Goal: Information Seeking & Learning: Learn about a topic

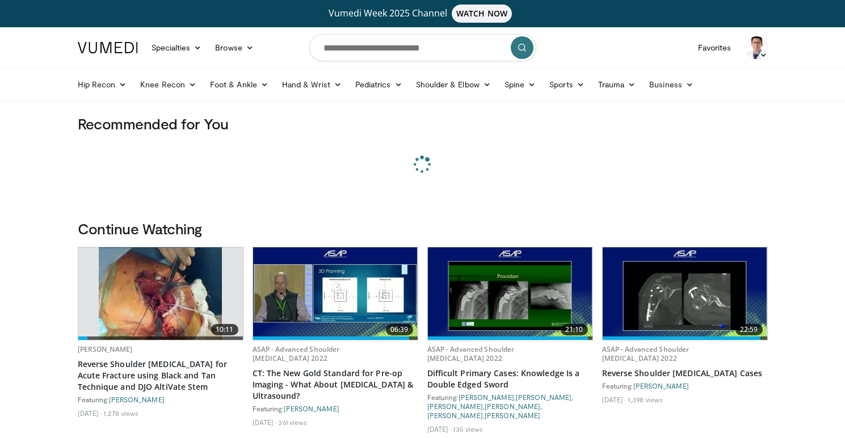
click at [768, 47] on div "Favian Su Add a Video Messages Thumbs Up Settings Logout" at bounding box center [756, 48] width 36 height 32
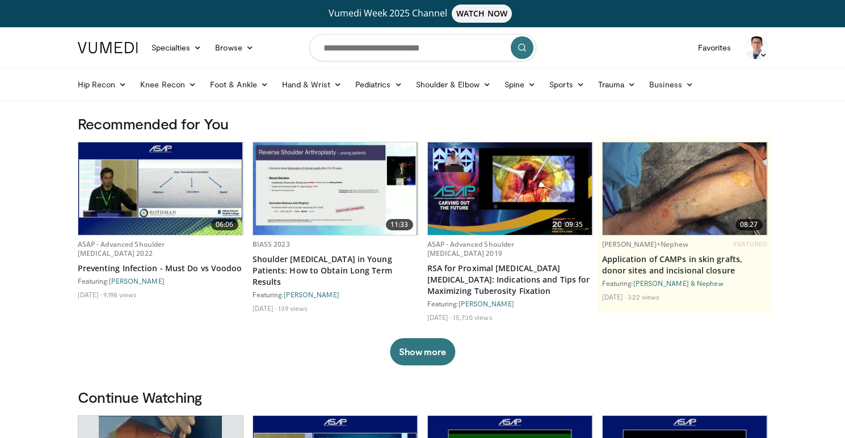
click at [766, 55] on icon at bounding box center [763, 55] width 8 height 8
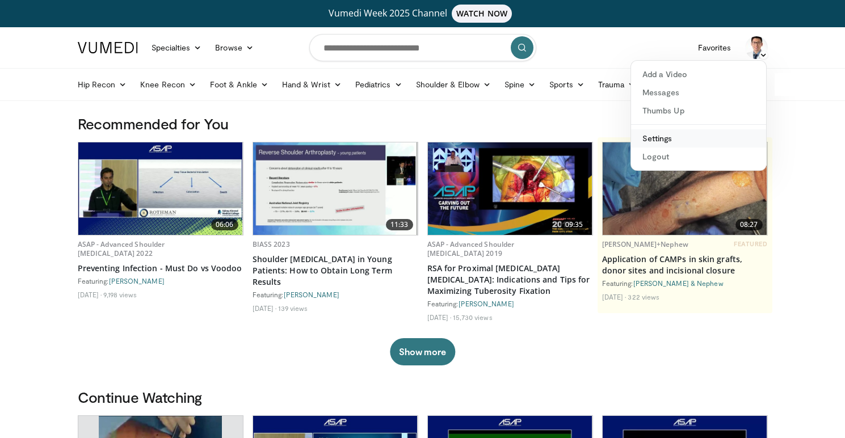
click at [679, 145] on link "Settings" at bounding box center [698, 138] width 135 height 18
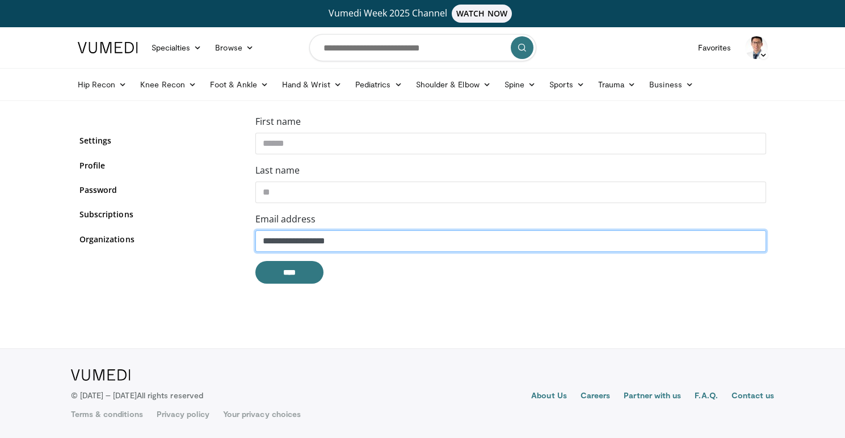
click at [298, 243] on input "**********" at bounding box center [510, 241] width 511 height 22
type input "**********"
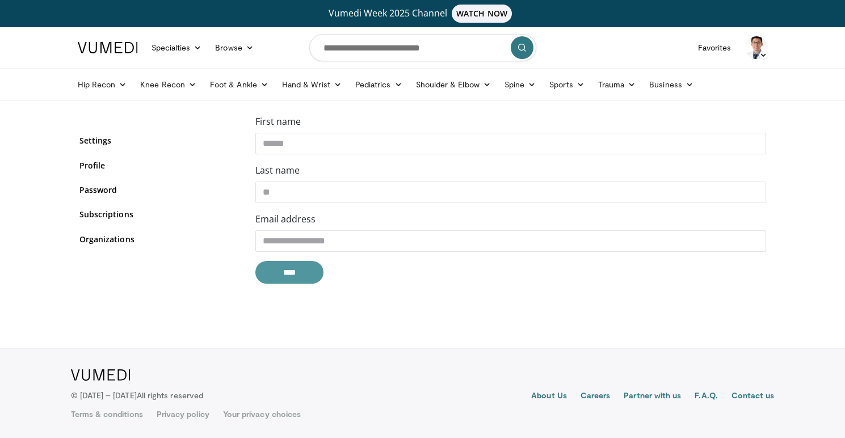
click at [281, 274] on input "****" at bounding box center [289, 272] width 68 height 23
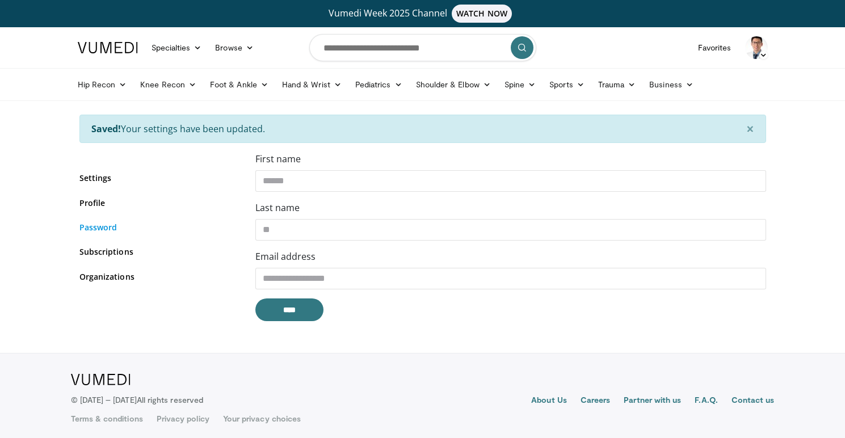
click at [107, 229] on link "Password" at bounding box center [158, 227] width 159 height 12
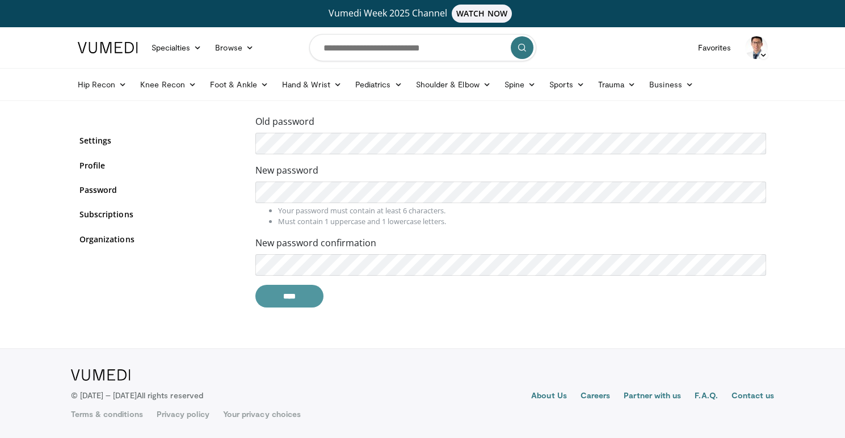
click at [297, 292] on input "****" at bounding box center [289, 296] width 68 height 23
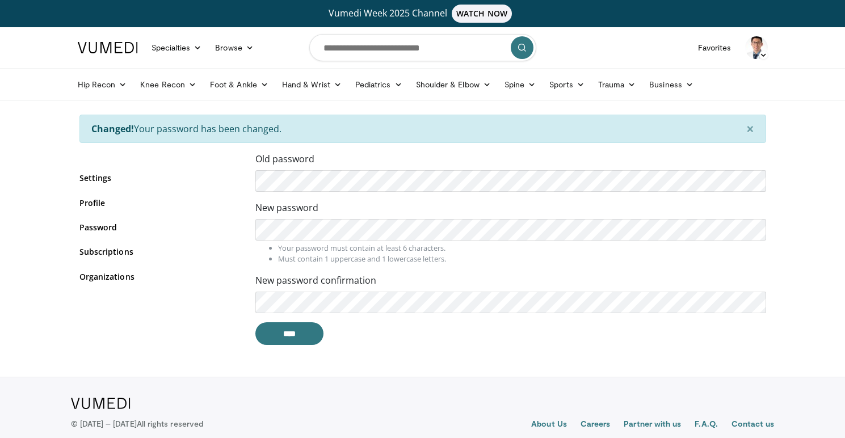
click at [415, 217] on div "New password Your password must contain at least 6 characters. Must contain 1 u…" at bounding box center [510, 233] width 511 height 64
click at [101, 203] on link "Profile" at bounding box center [158, 203] width 159 height 12
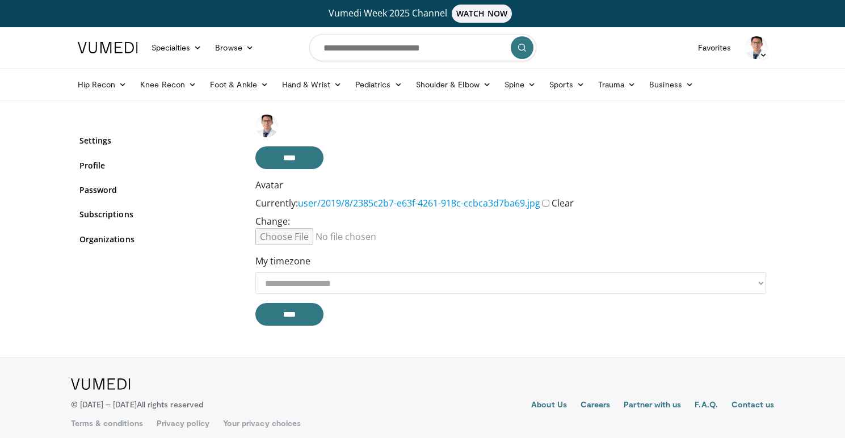
click at [295, 237] on input "Avatar" at bounding box center [342, 236] width 174 height 17
click at [102, 138] on link "Settings" at bounding box center [158, 140] width 159 height 12
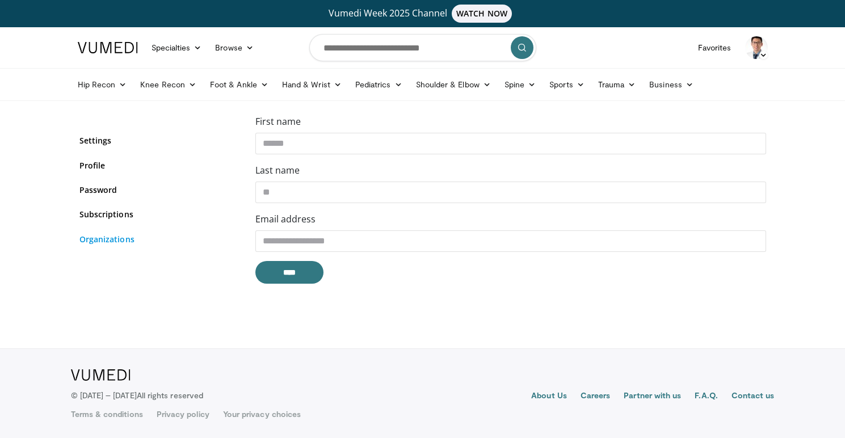
click at [99, 237] on link "Organizations" at bounding box center [158, 239] width 159 height 12
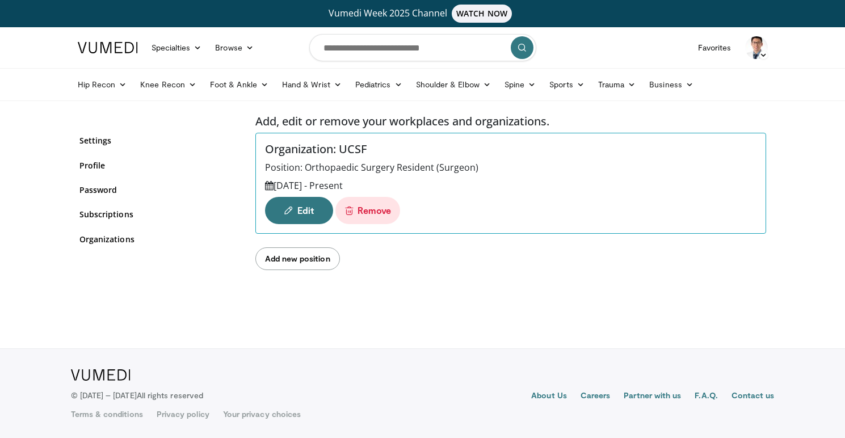
click at [312, 254] on link "Add new position" at bounding box center [297, 258] width 85 height 23
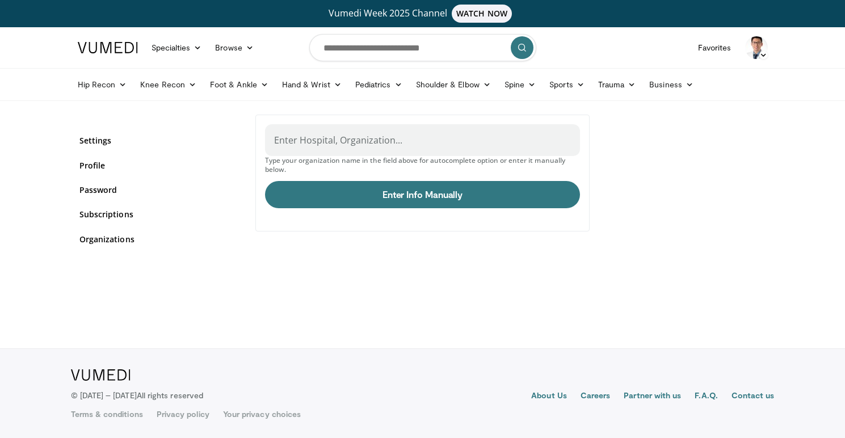
click at [341, 136] on label "Enter Hospital, Organization..." at bounding box center [338, 140] width 128 height 23
click at [341, 139] on input "Enter Hospital, Organization..." at bounding box center [422, 145] width 297 height 12
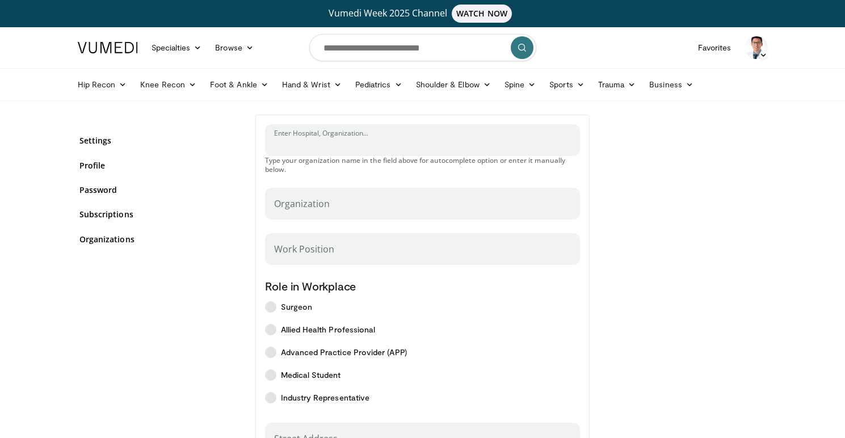
click at [338, 145] on input "Enter Hospital, Organization..." at bounding box center [422, 145] width 297 height 12
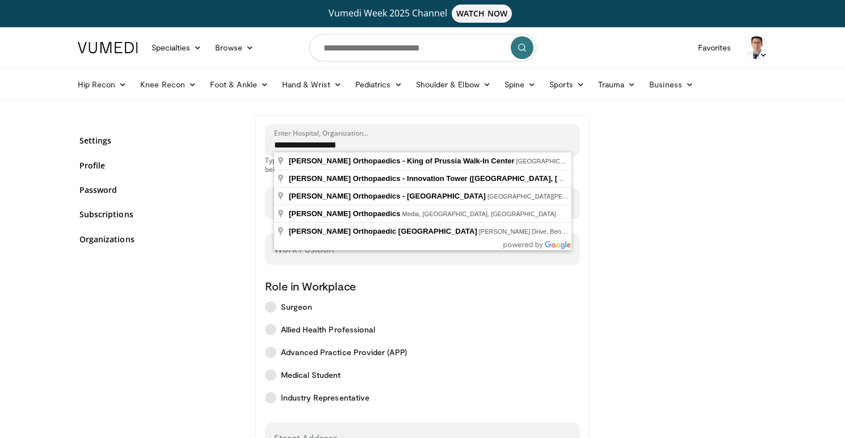
type input "**********"
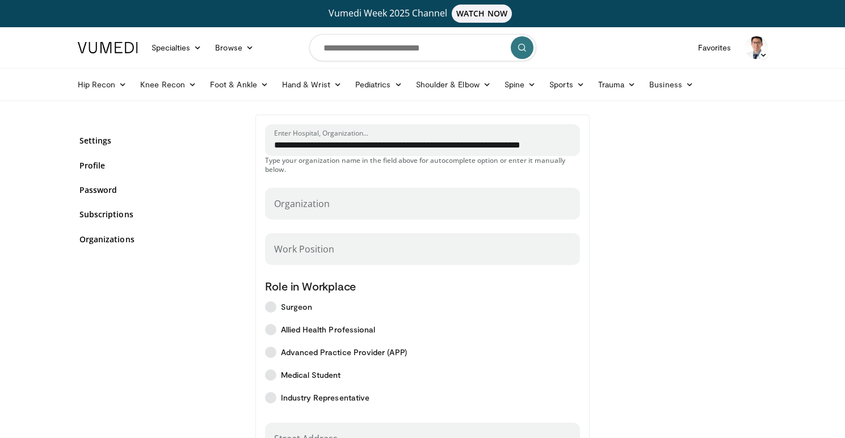
select select "**"
type input "**********"
type input "*****"
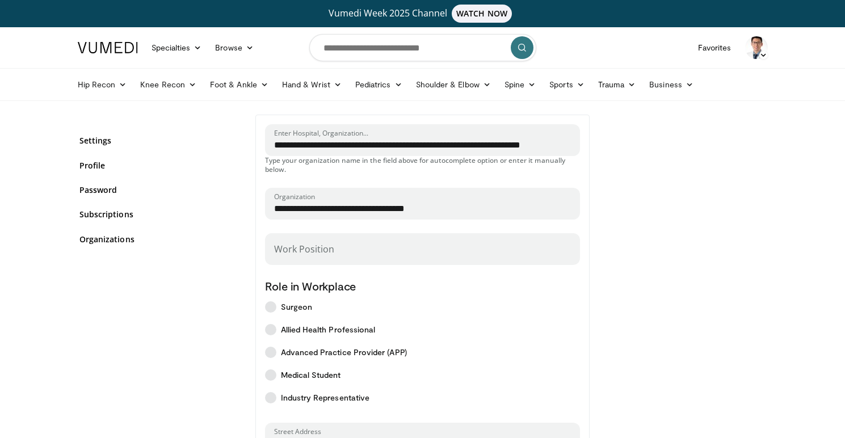
drag, startPoint x: 344, startPoint y: 173, endPoint x: 362, endPoint y: 230, distance: 60.5
click at [368, 209] on input "**********" at bounding box center [422, 209] width 297 height 12
type input "**********"
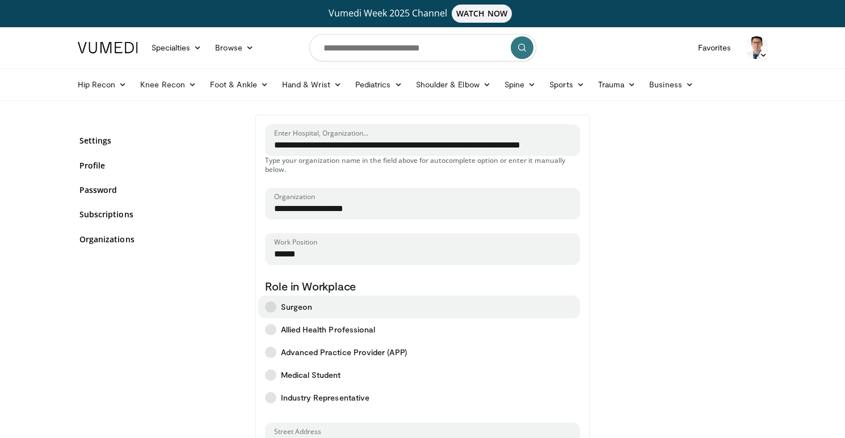
type input "******"
click at [279, 302] on label "Surgeon" at bounding box center [419, 307] width 322 height 23
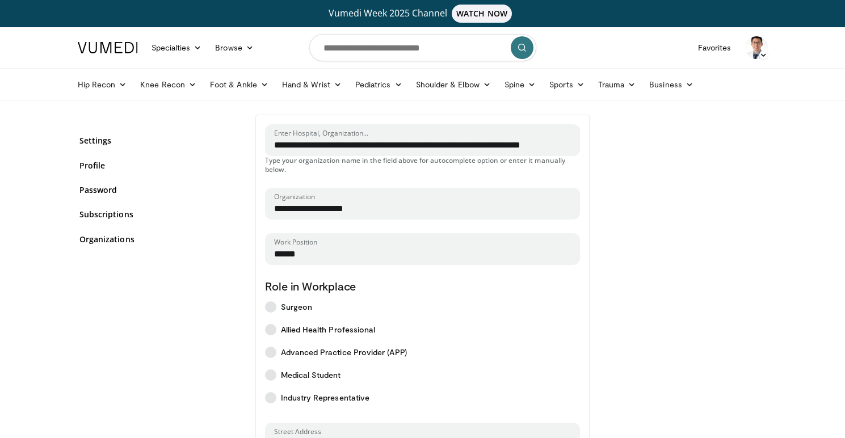
click at [319, 146] on input "**********" at bounding box center [422, 145] width 297 height 12
click at [114, 51] on img at bounding box center [108, 47] width 60 height 11
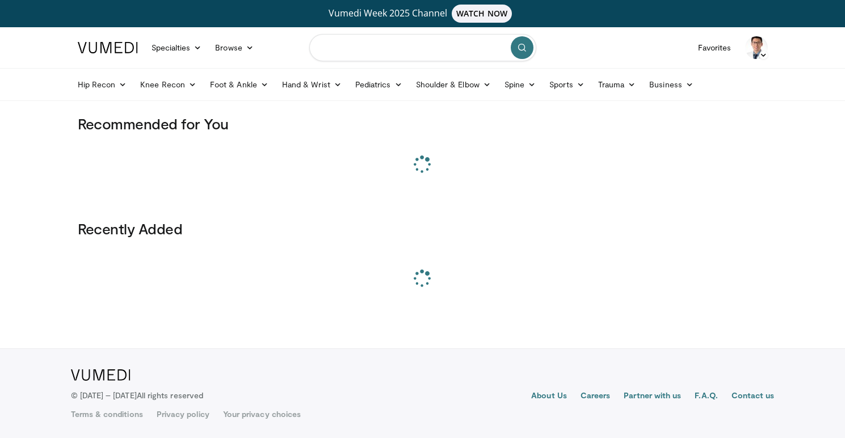
click at [346, 48] on input "Search topics, interventions" at bounding box center [422, 47] width 227 height 27
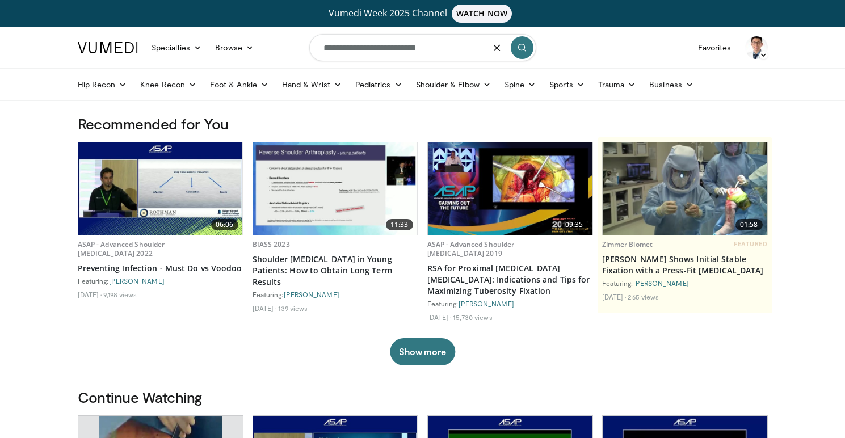
type input "**********"
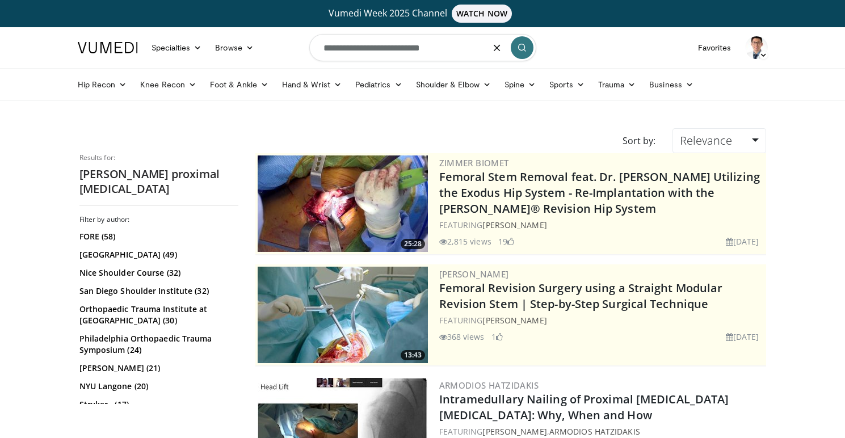
click at [460, 48] on input "**********" at bounding box center [422, 47] width 227 height 27
drag, startPoint x: 460, startPoint y: 48, endPoint x: 373, endPoint y: 48, distance: 86.3
click at [373, 48] on input "**********" at bounding box center [422, 47] width 227 height 27
type input "**********"
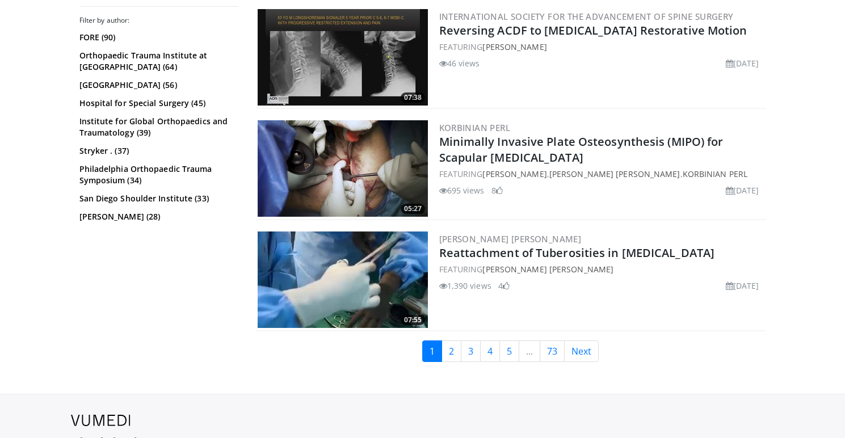
scroll to position [2824, 0]
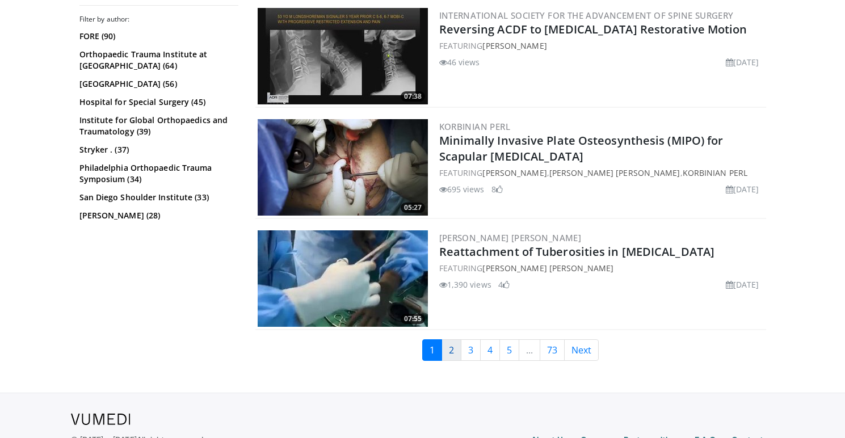
click at [458, 358] on link "2" at bounding box center [452, 350] width 20 height 22
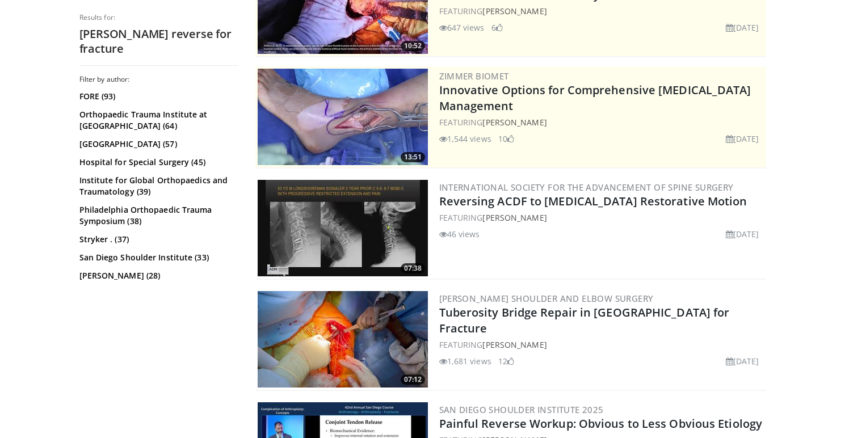
scroll to position [200, 0]
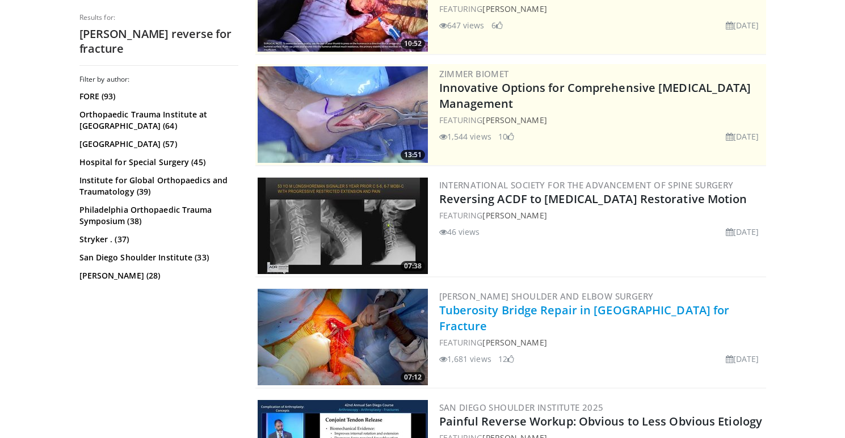
click at [506, 312] on link "Tuberosity Bridge Repair in [GEOGRAPHIC_DATA] for Fracture" at bounding box center [584, 317] width 291 height 31
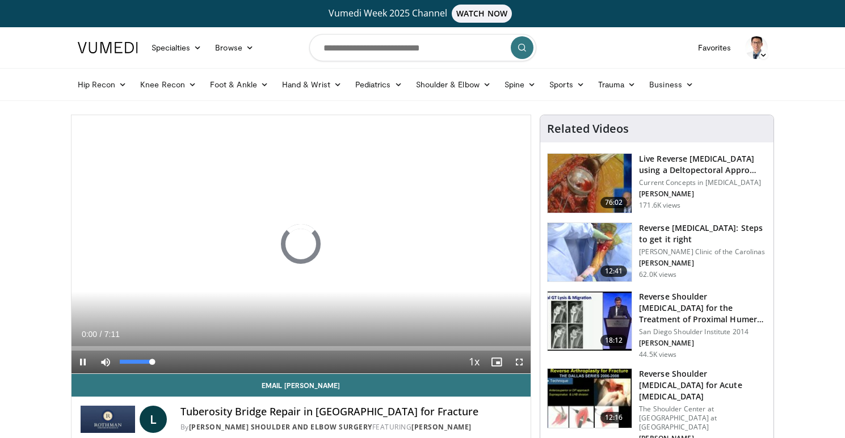
click at [110, 361] on span "Video Player" at bounding box center [105, 362] width 23 height 23
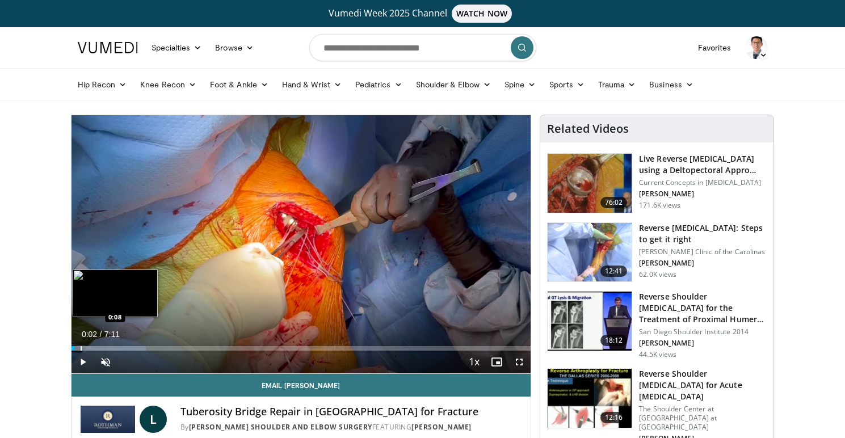
click at [81, 346] on div "Progress Bar" at bounding box center [81, 348] width 1 height 5
click at [91, 347] on div "Progress Bar" at bounding box center [91, 348] width 1 height 5
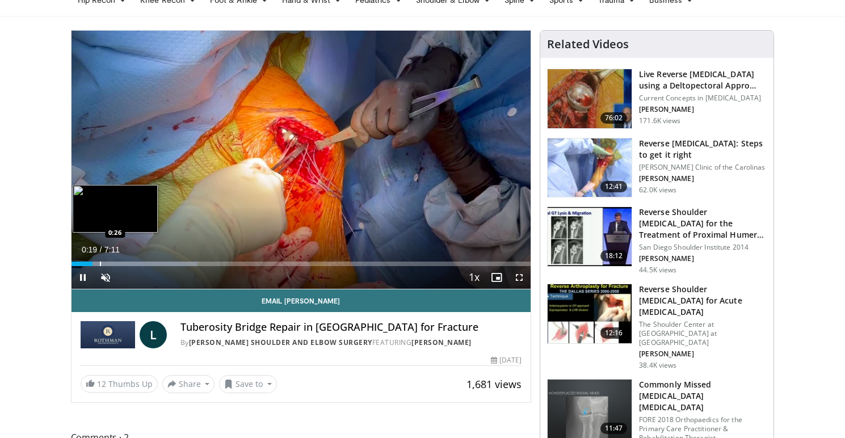
scroll to position [91, 0]
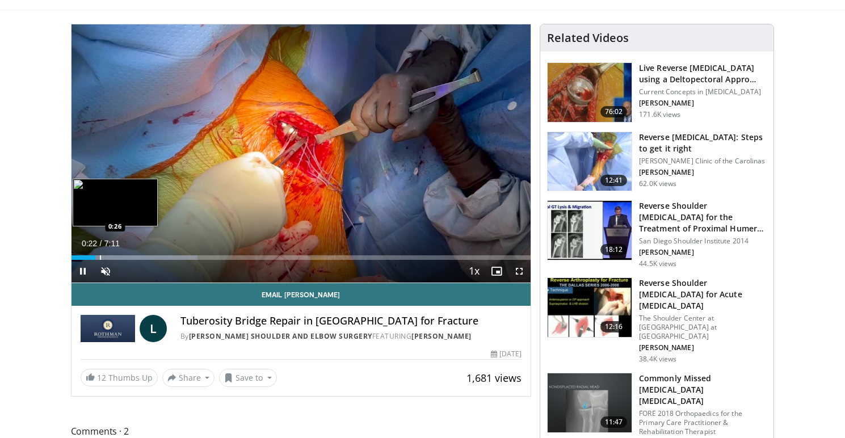
click at [100, 255] on div "Progress Bar" at bounding box center [100, 257] width 1 height 5
click at [111, 255] on div "Progress Bar" at bounding box center [111, 257] width 1 height 5
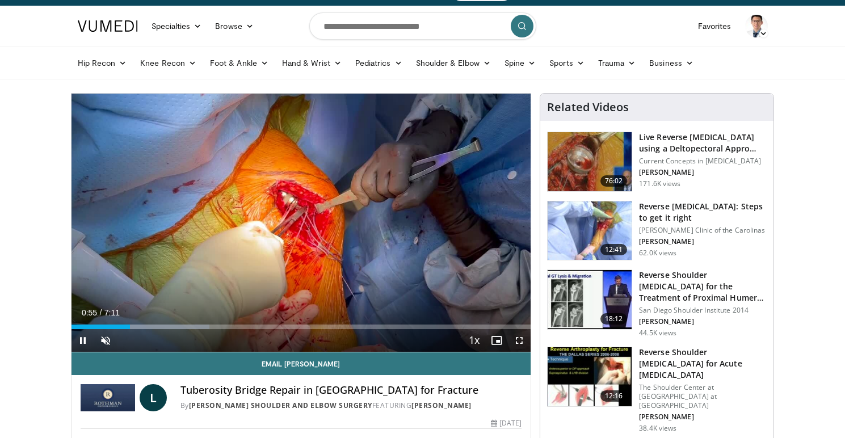
scroll to position [20, 0]
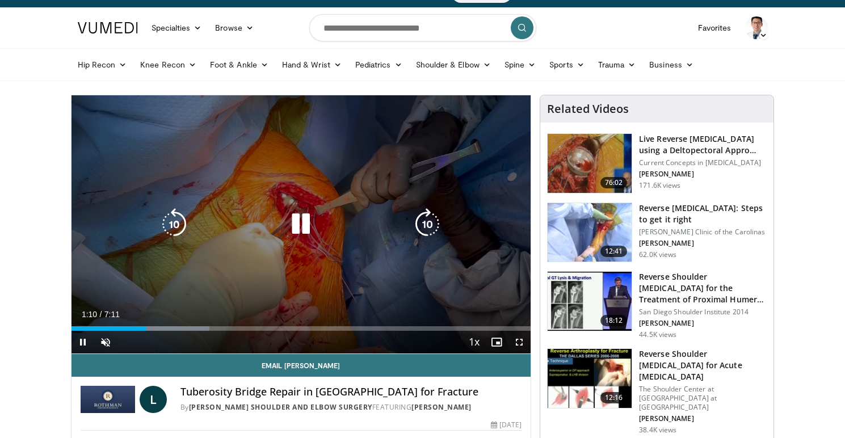
click at [256, 281] on div "10 seconds Tap to unmute" at bounding box center [302, 224] width 460 height 258
click at [175, 271] on div "10 seconds Tap to unmute" at bounding box center [302, 224] width 460 height 258
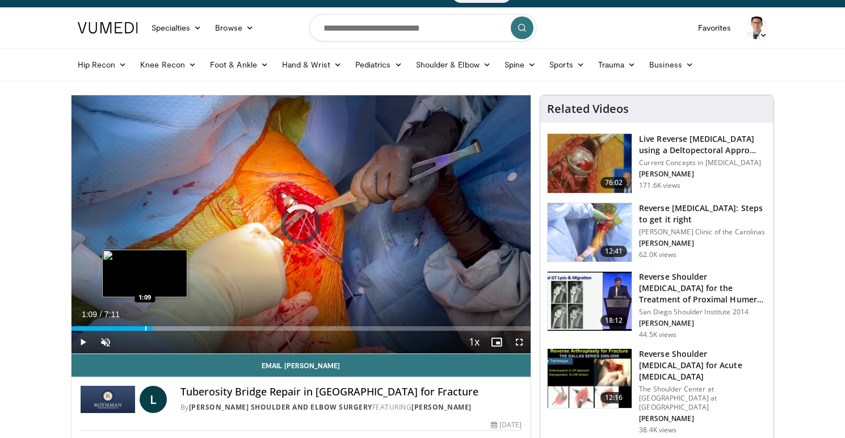
click at [145, 329] on div "Progress Bar" at bounding box center [145, 328] width 1 height 5
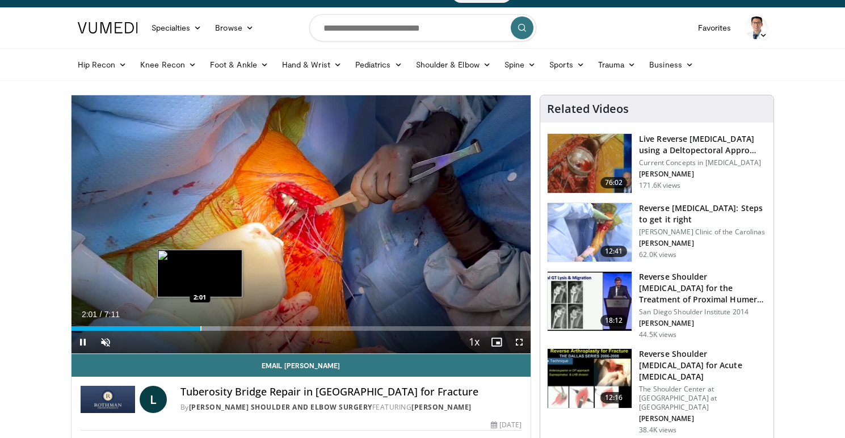
click at [200, 329] on div "Progress Bar" at bounding box center [200, 328] width 1 height 5
click at [189, 329] on div "Loaded : 41.23% 1:50 1:50" at bounding box center [302, 328] width 460 height 5
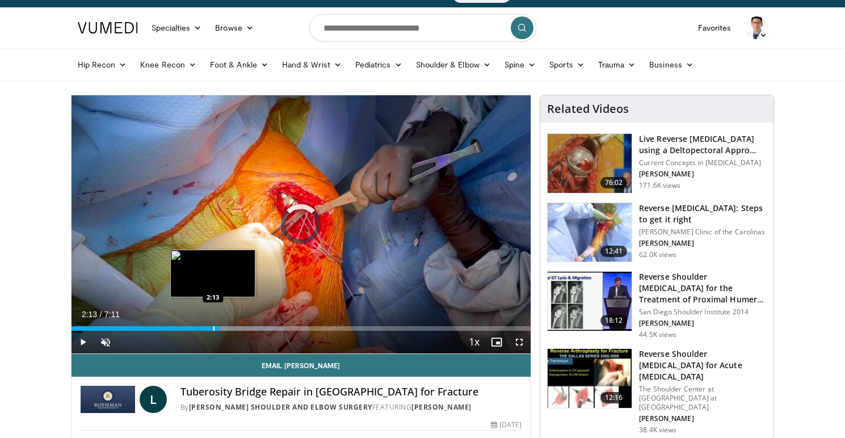
click at [213, 320] on div "Loaded : 46.35% 2:20 2:13" at bounding box center [302, 325] width 460 height 11
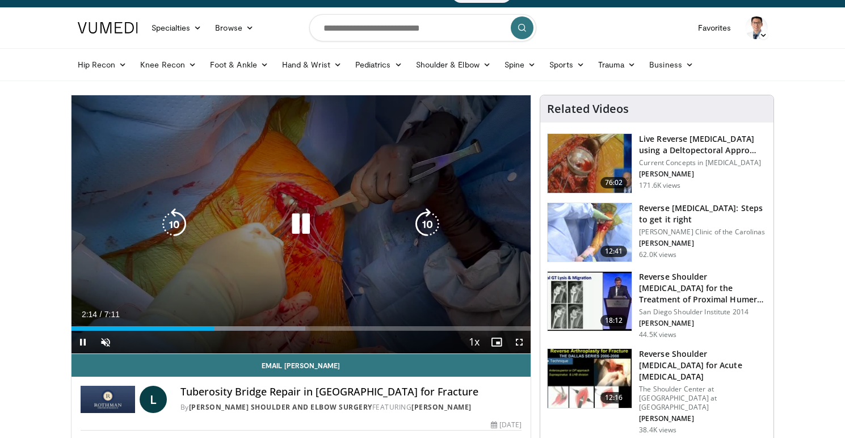
click at [218, 293] on div "10 seconds Tap to unmute" at bounding box center [302, 224] width 460 height 258
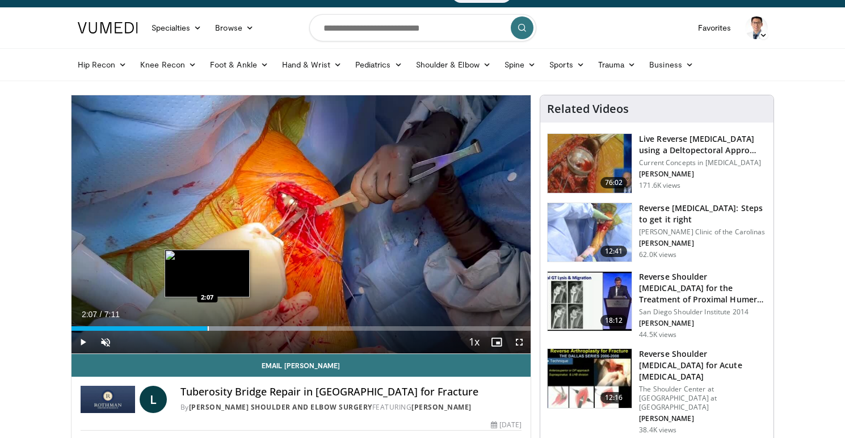
click at [208, 327] on div "Progress Bar" at bounding box center [208, 328] width 1 height 5
click at [200, 327] on div "Loaded : 55.62% 2:07 2:04" at bounding box center [302, 328] width 460 height 5
click at [195, 327] on div "Progress Bar" at bounding box center [195, 328] width 1 height 5
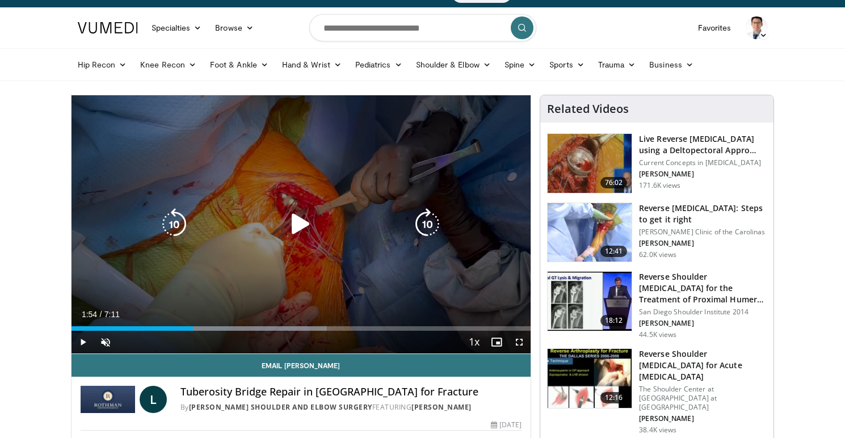
click at [309, 223] on icon "Video Player" at bounding box center [301, 224] width 32 height 32
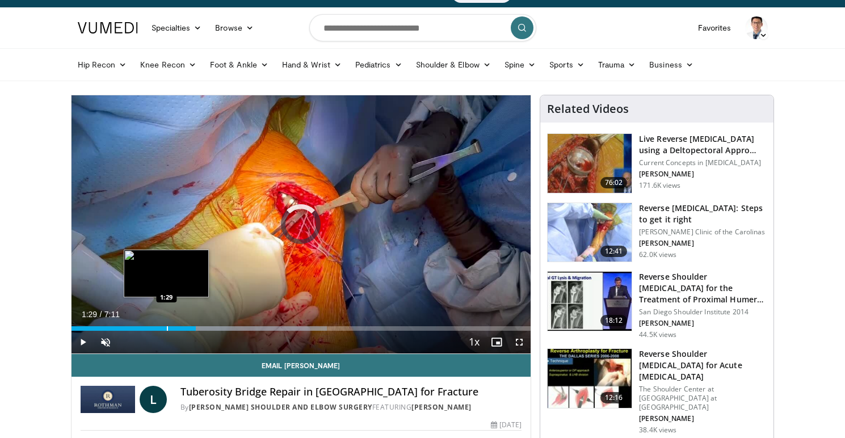
click at [167, 326] on div "Progress Bar" at bounding box center [167, 328] width 1 height 5
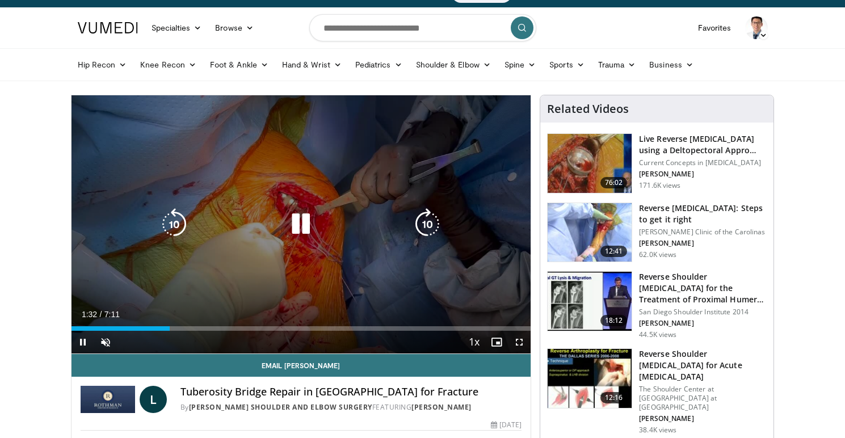
click at [260, 263] on div "10 seconds Tap to unmute" at bounding box center [302, 224] width 460 height 258
click at [363, 268] on div "10 seconds Tap to unmute" at bounding box center [302, 224] width 460 height 258
click at [279, 304] on div "10 seconds Tap to unmute" at bounding box center [302, 224] width 460 height 258
click at [308, 230] on icon "Video Player" at bounding box center [301, 224] width 32 height 32
click at [296, 239] on icon "Video Player" at bounding box center [301, 224] width 32 height 32
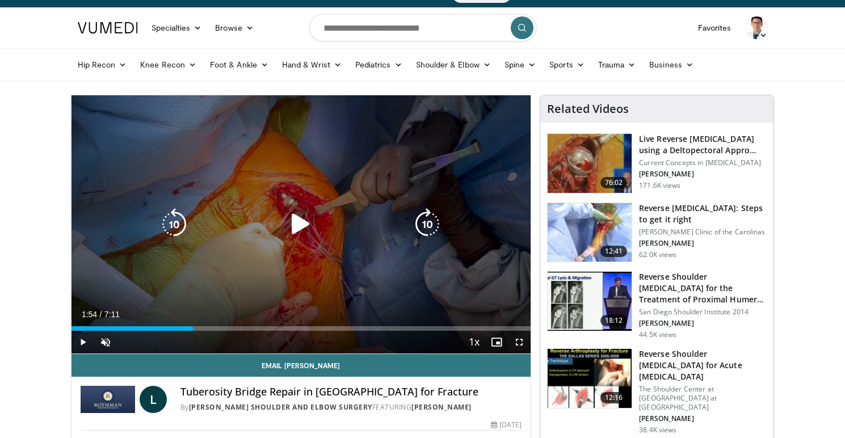
click at [375, 266] on div "10 seconds Tap to unmute" at bounding box center [302, 224] width 460 height 258
click at [333, 268] on div "10 seconds Tap to unmute" at bounding box center [302, 224] width 460 height 258
click at [333, 267] on div "10 seconds Tap to unmute" at bounding box center [302, 224] width 460 height 258
click at [398, 241] on div "10 seconds Tap to unmute" at bounding box center [302, 224] width 460 height 258
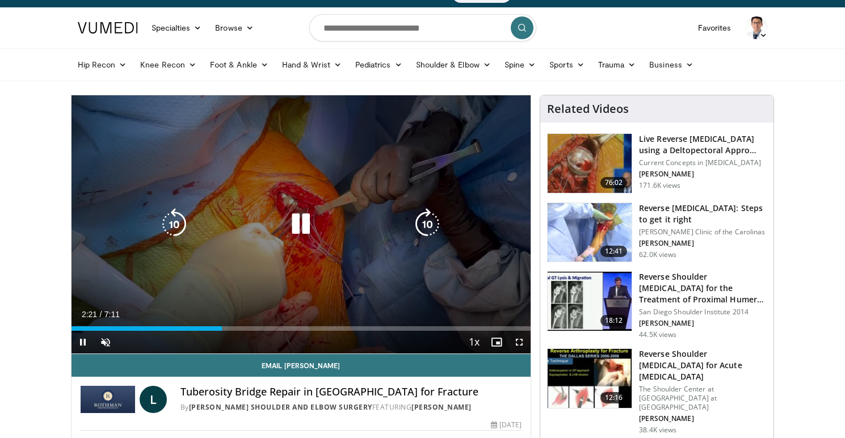
click at [311, 302] on div "10 seconds Tap to unmute" at bounding box center [302, 224] width 460 height 258
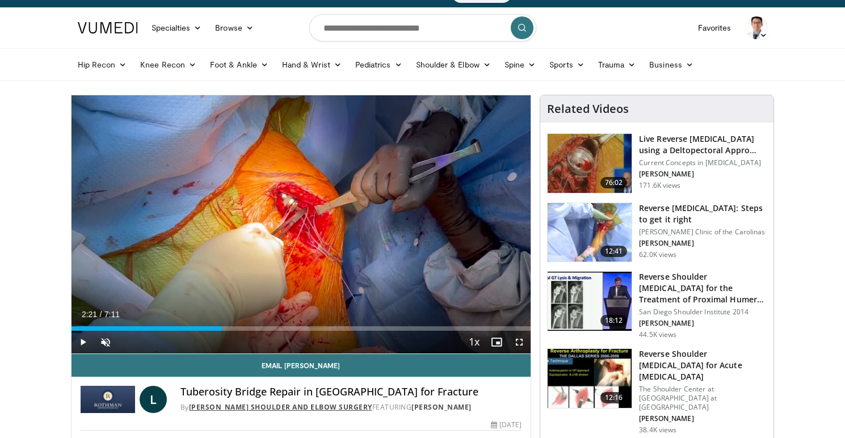
click at [320, 407] on link "[PERSON_NAME] Shoulder and Elbow Surgery" at bounding box center [280, 407] width 183 height 10
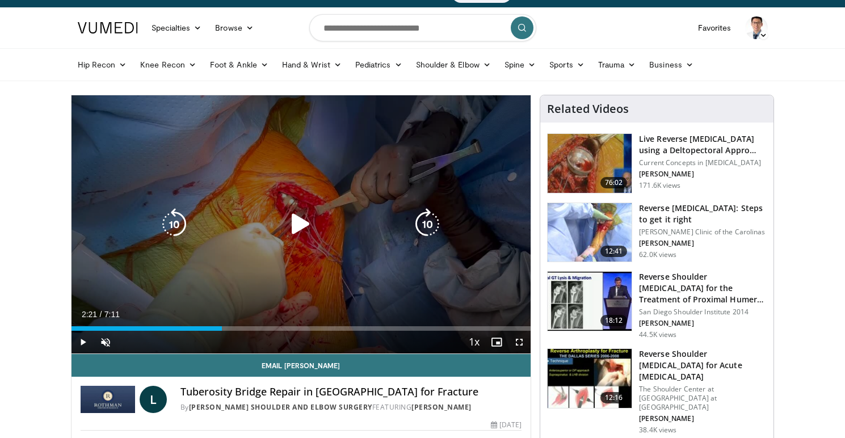
click at [321, 195] on div "10 seconds Tap to unmute" at bounding box center [302, 224] width 460 height 258
click at [308, 223] on icon "Video Player" at bounding box center [301, 224] width 32 height 32
click at [309, 228] on icon "Video Player" at bounding box center [301, 224] width 32 height 32
click at [310, 228] on icon "Video Player" at bounding box center [301, 224] width 32 height 32
click at [310, 220] on icon "Video Player" at bounding box center [301, 224] width 32 height 32
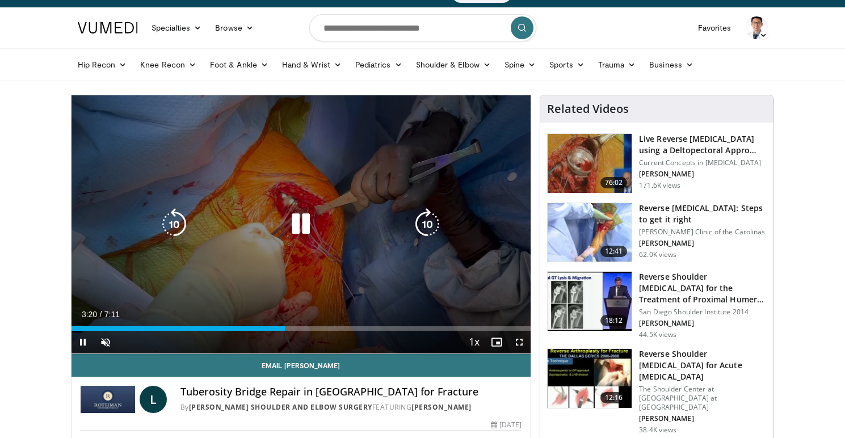
click at [303, 222] on icon "Video Player" at bounding box center [301, 224] width 32 height 32
click at [310, 220] on icon "Video Player" at bounding box center [301, 224] width 32 height 32
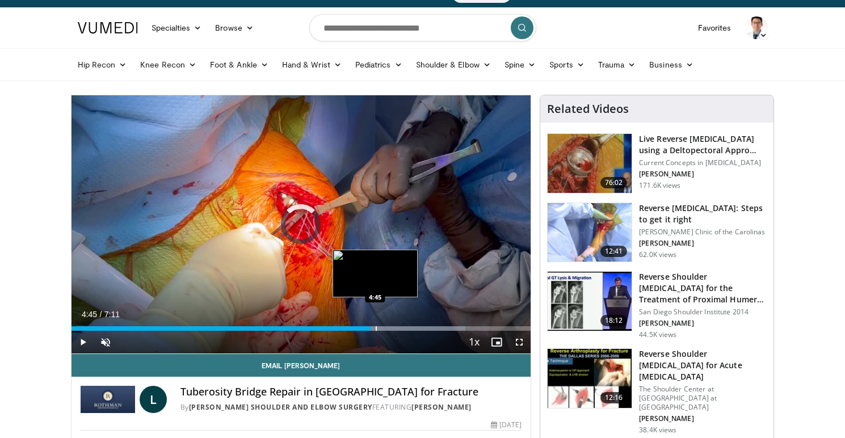
click at [376, 329] on div "Progress Bar" at bounding box center [376, 328] width 1 height 5
click at [386, 330] on div "Progress Bar" at bounding box center [386, 328] width 1 height 5
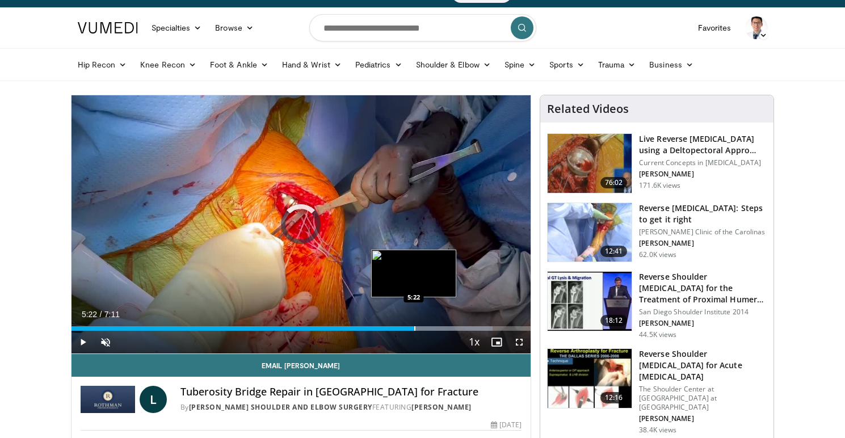
click at [414, 328] on div "Progress Bar" at bounding box center [414, 328] width 1 height 5
click at [405, 330] on div "Progress Bar" at bounding box center [405, 328] width 1 height 5
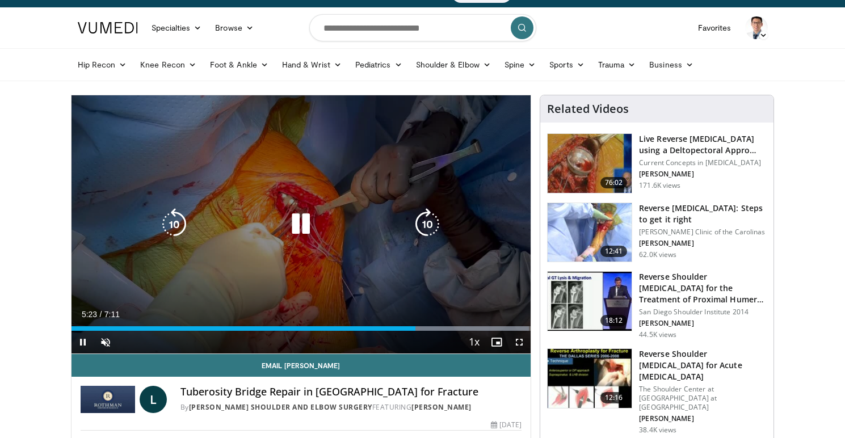
click at [300, 215] on icon "Video Player" at bounding box center [301, 224] width 32 height 32
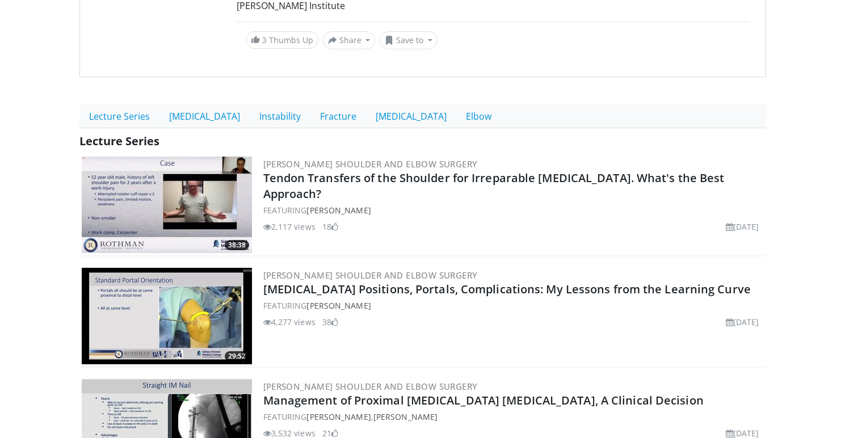
scroll to position [368, 0]
click at [218, 121] on link "Arthroplasty" at bounding box center [204, 116] width 90 height 24
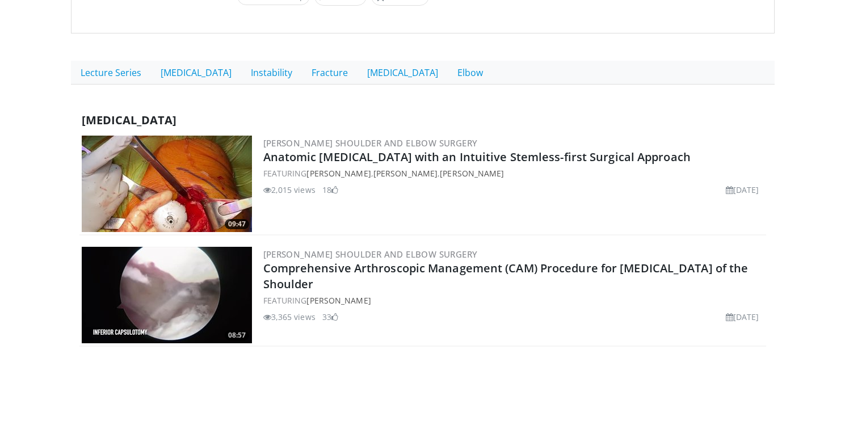
scroll to position [389, 0]
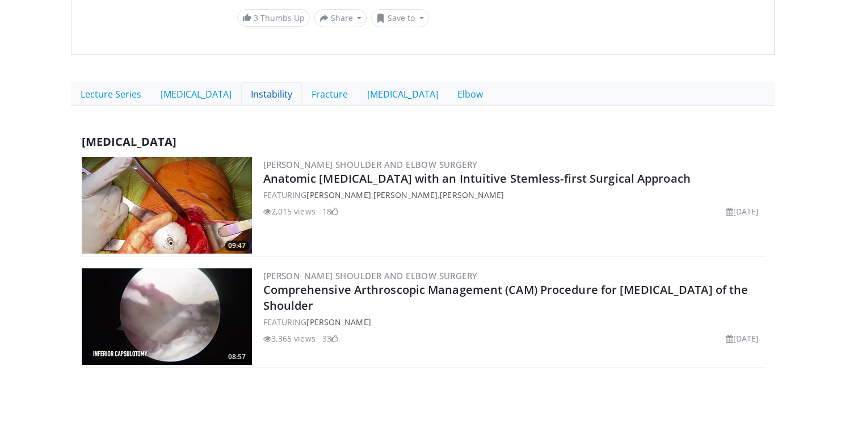
click at [258, 94] on link "Instability" at bounding box center [271, 94] width 61 height 24
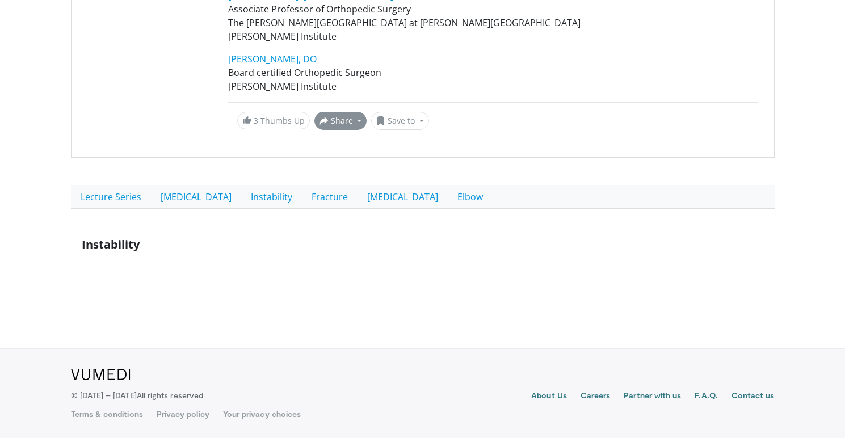
scroll to position [286, 0]
click at [318, 194] on link "Fracture" at bounding box center [330, 198] width 56 height 24
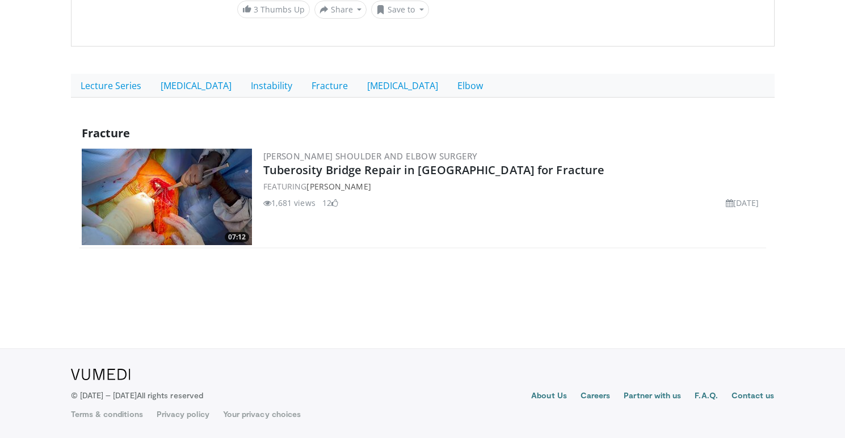
scroll to position [397, 0]
click at [382, 86] on link "[MEDICAL_DATA]" at bounding box center [403, 86] width 90 height 24
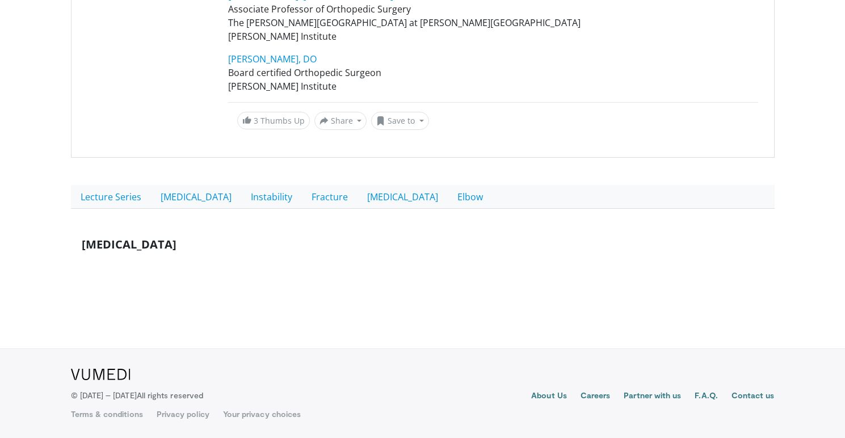
scroll to position [286, 0]
click at [448, 196] on link "Elbow" at bounding box center [470, 198] width 45 height 24
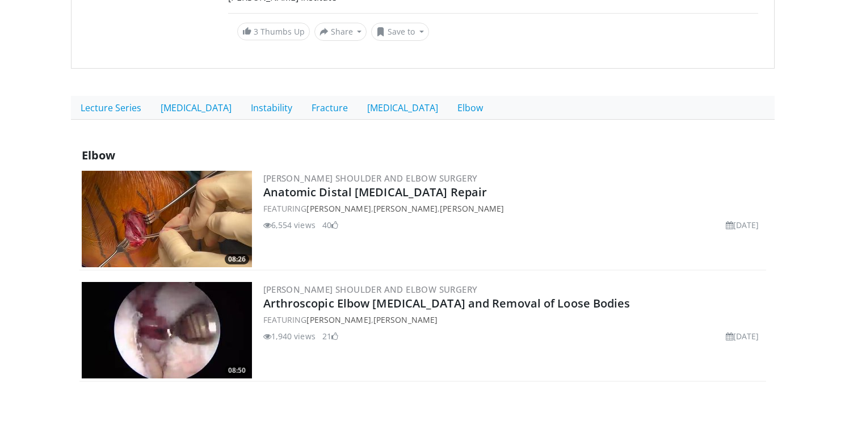
scroll to position [354, 0]
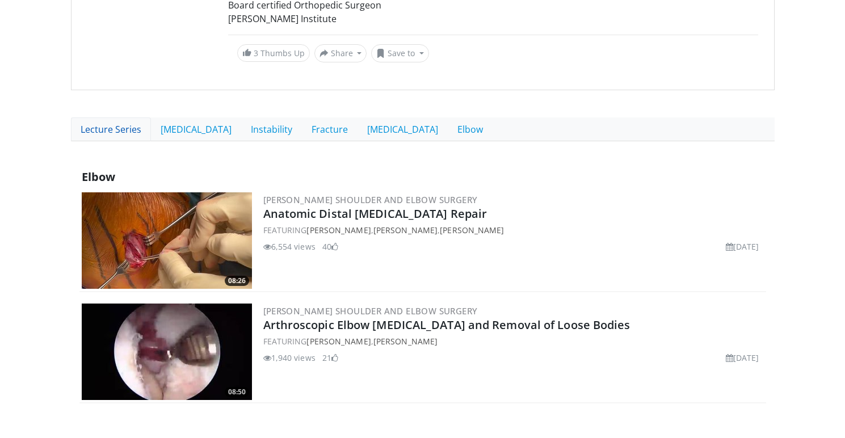
click at [116, 133] on link "Lecture Series" at bounding box center [111, 129] width 80 height 24
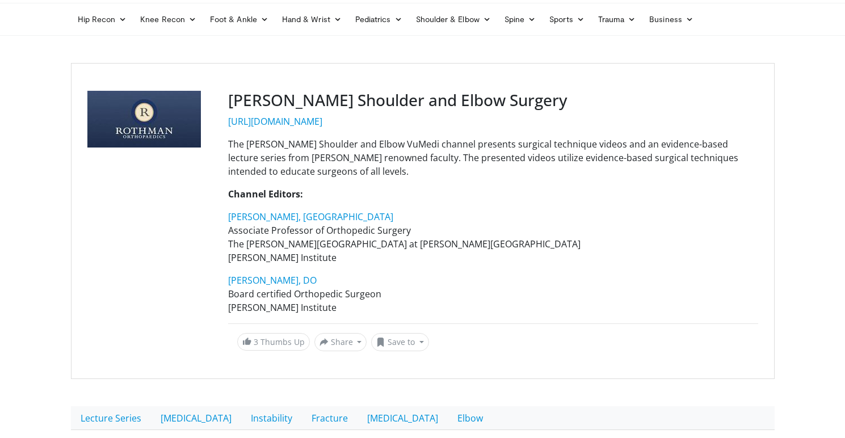
scroll to position [83, 0]
